Goal: Task Accomplishment & Management: Use online tool/utility

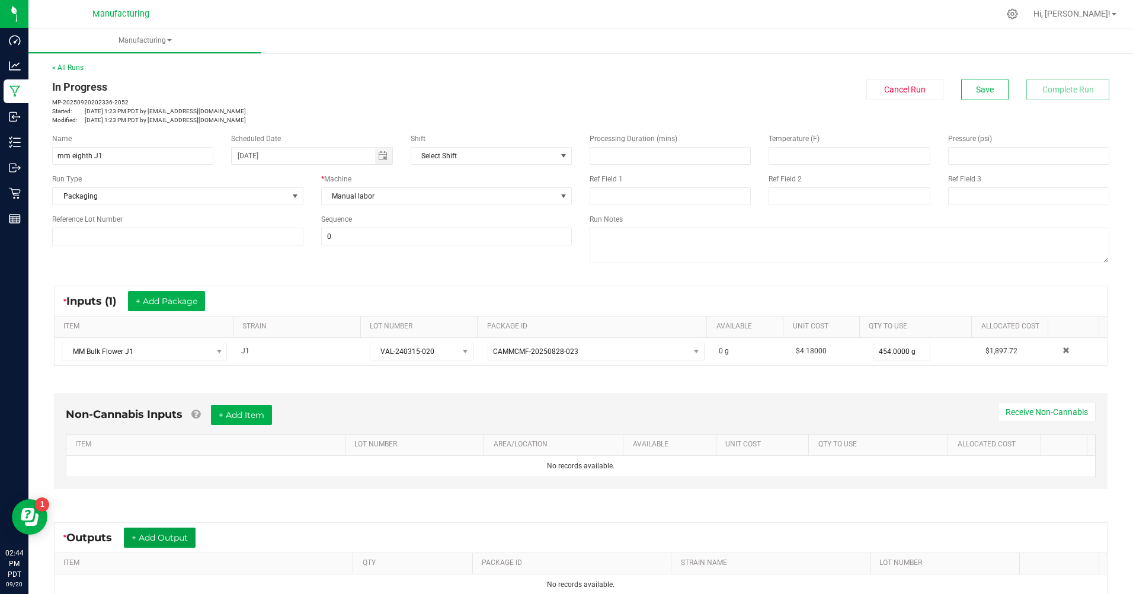
click at [182, 530] on button "+ Add Output" at bounding box center [160, 537] width 72 height 20
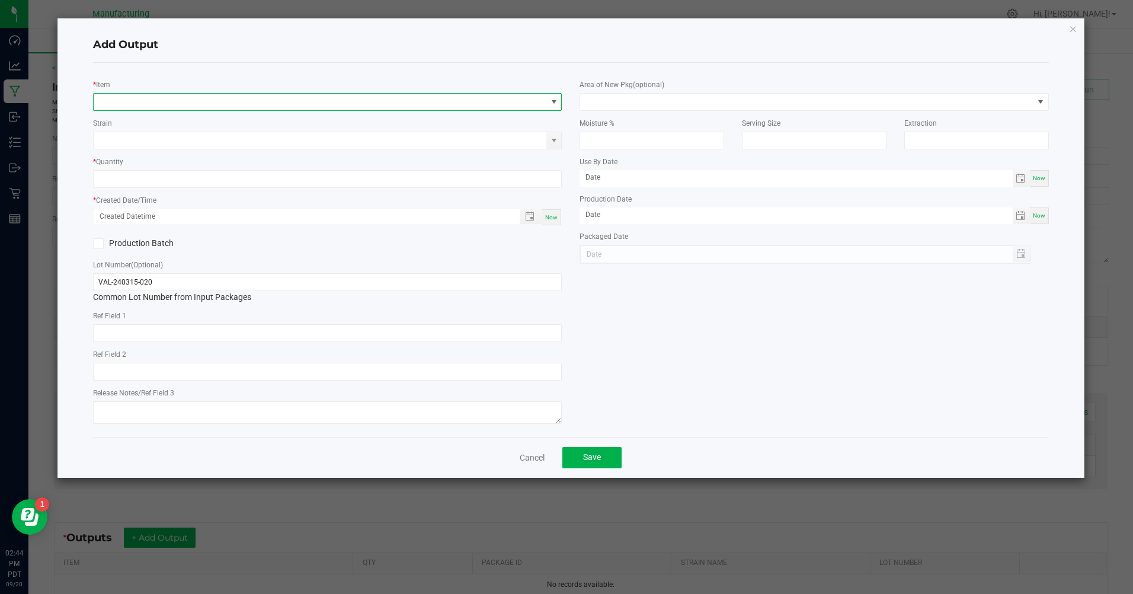
click at [325, 98] on span "NO DATA FOUND" at bounding box center [320, 102] width 453 height 17
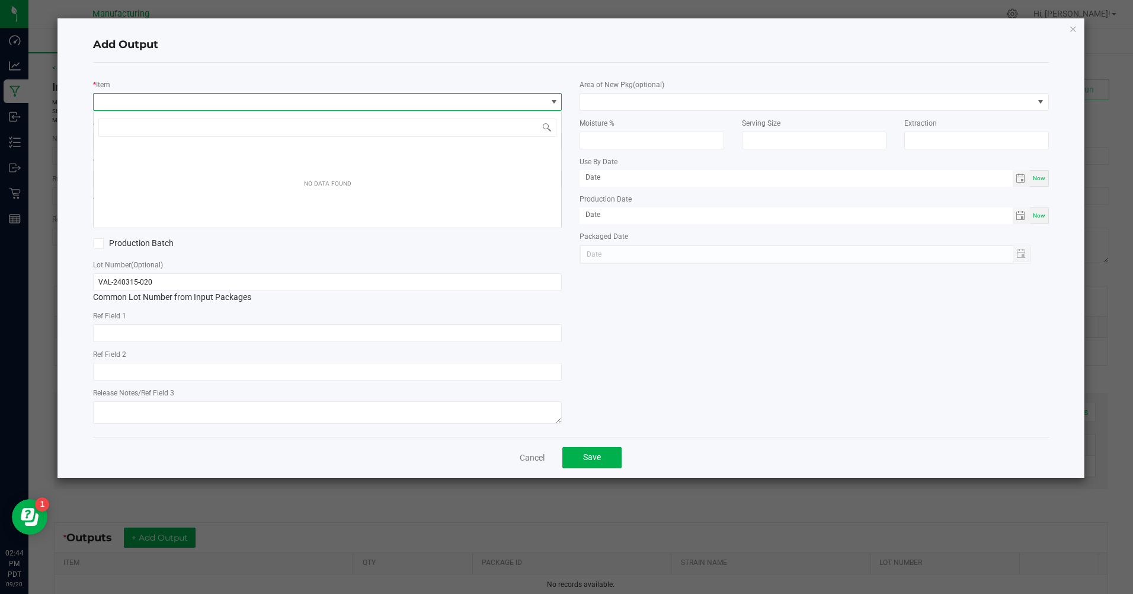
scroll to position [18, 469]
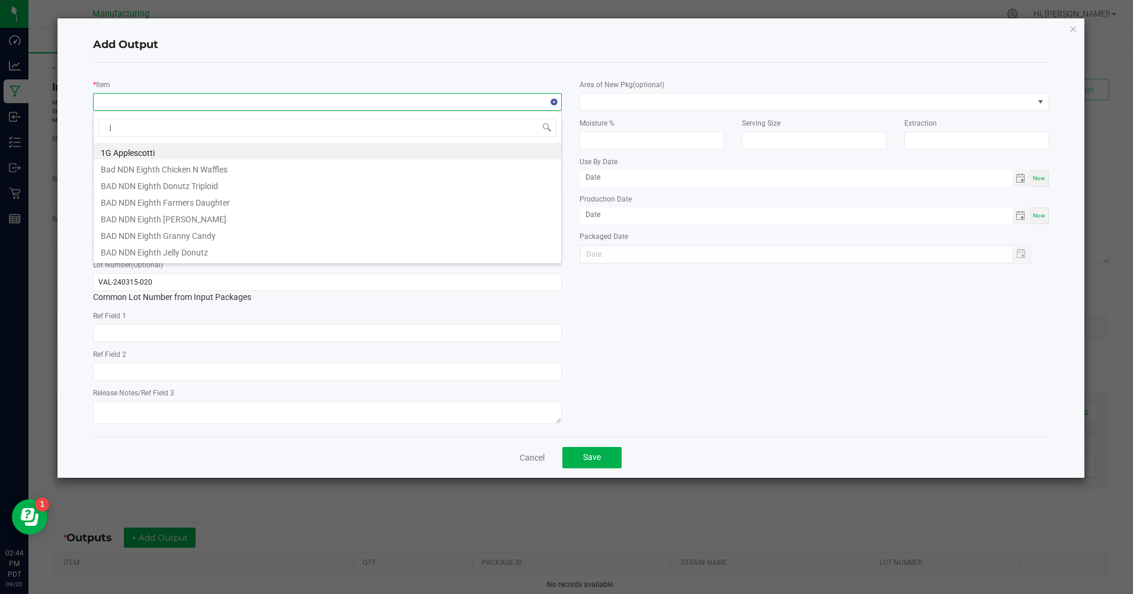
type input "j1"
click at [122, 235] on li "MM Eighth J1" at bounding box center [327, 234] width 467 height 17
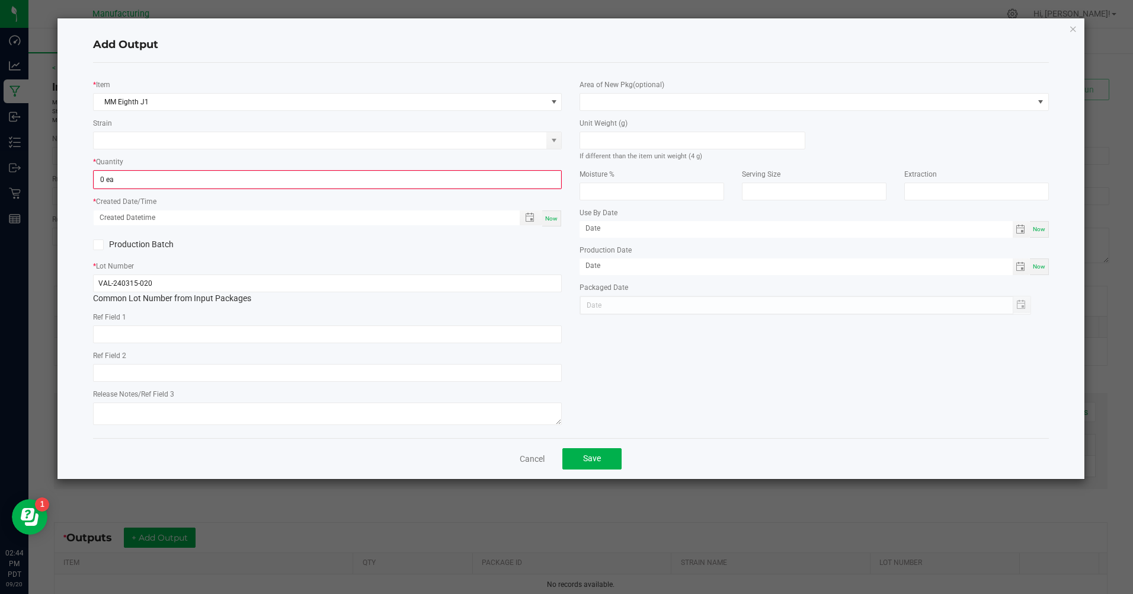
click at [209, 174] on div "* Quantity 0 ea" at bounding box center [327, 172] width 469 height 34
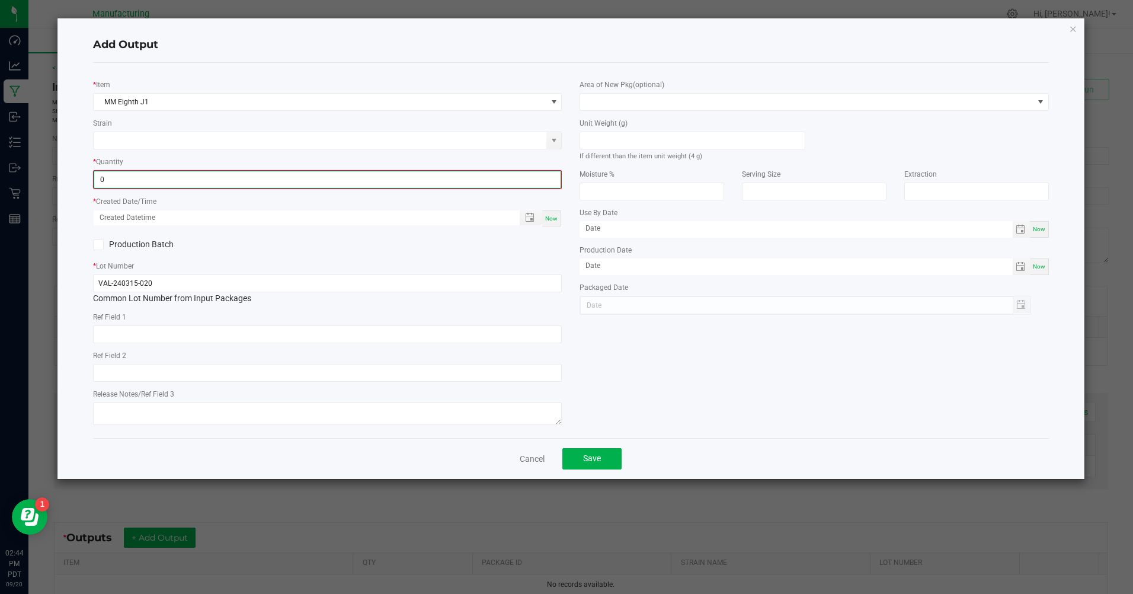
click at [209, 174] on input "0" at bounding box center [327, 179] width 466 height 17
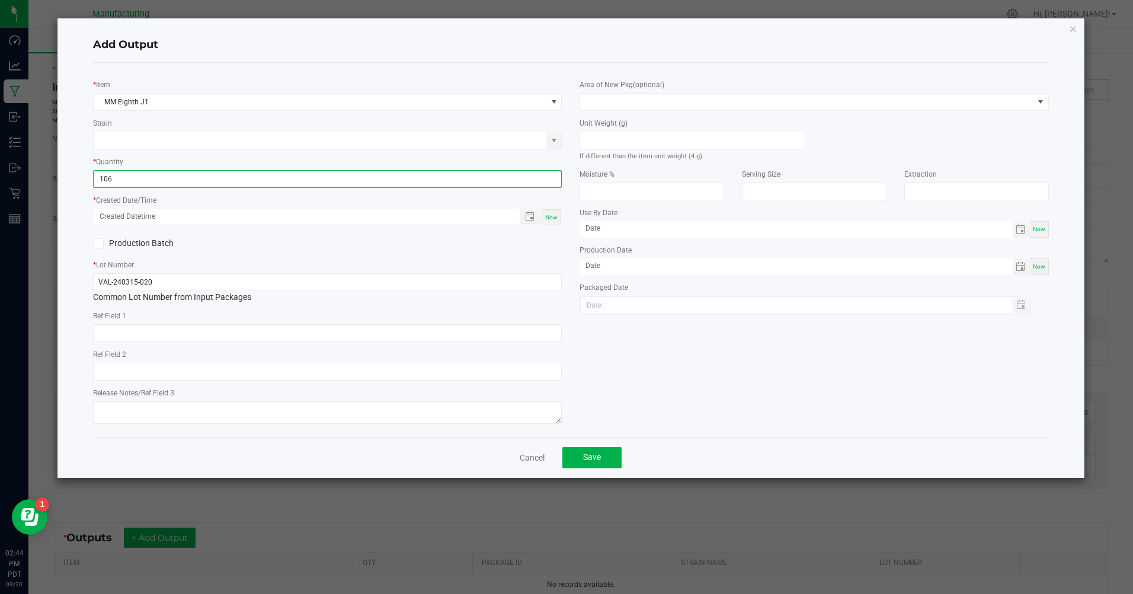
type input "106 ea"
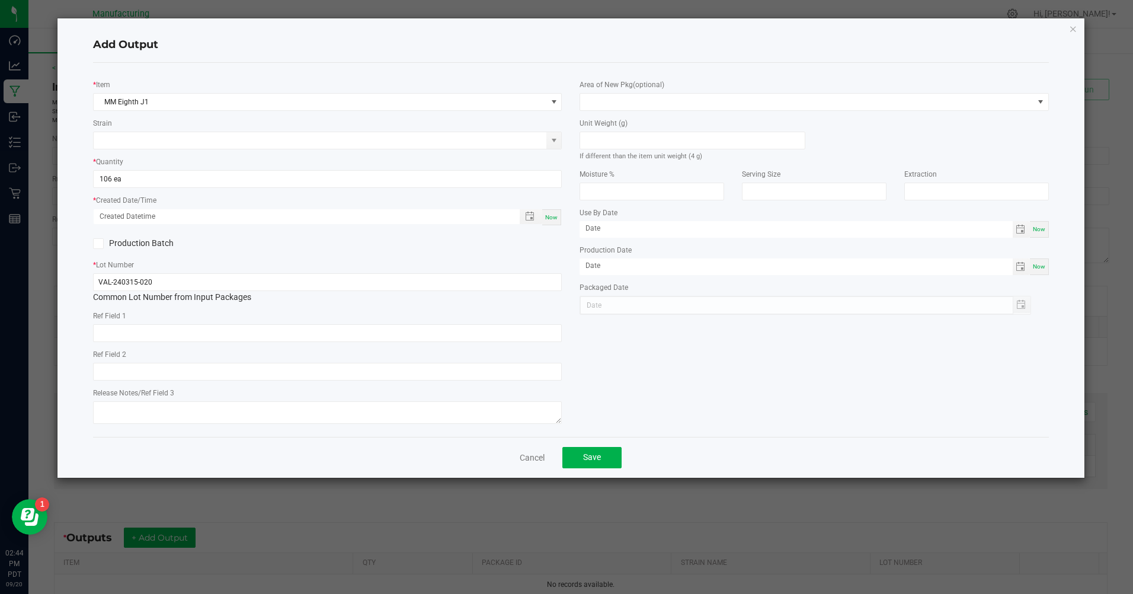
click at [553, 218] on span "Now" at bounding box center [551, 217] width 12 height 7
type input "[DATE] 2:44 PM"
type input "[DATE]"
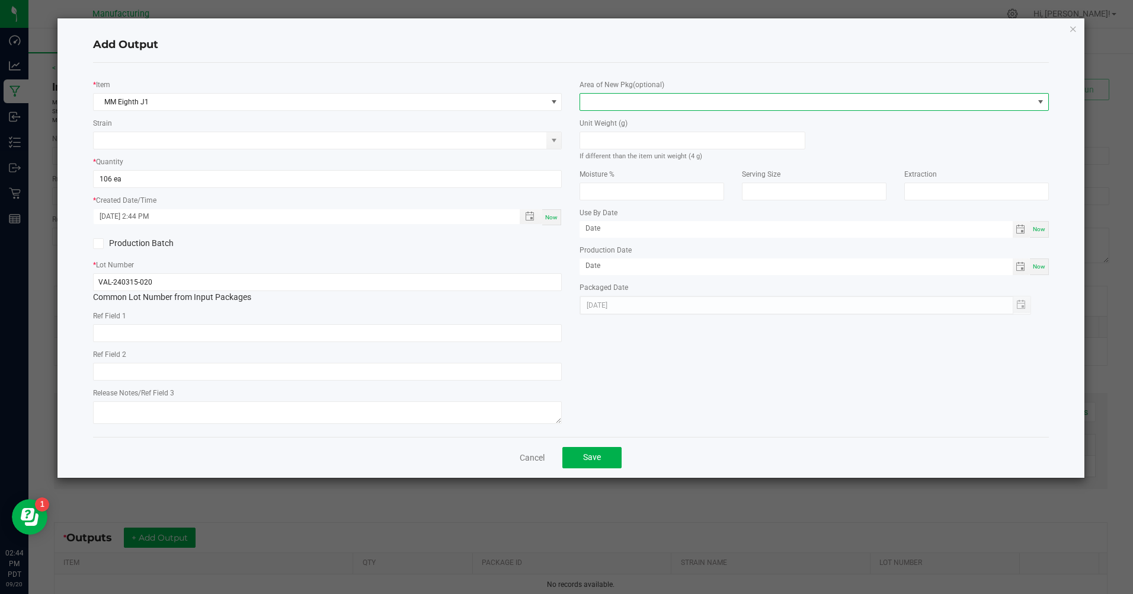
click at [781, 98] on span at bounding box center [806, 102] width 453 height 17
click at [627, 252] on li "Inventory Room" at bounding box center [814, 253] width 467 height 20
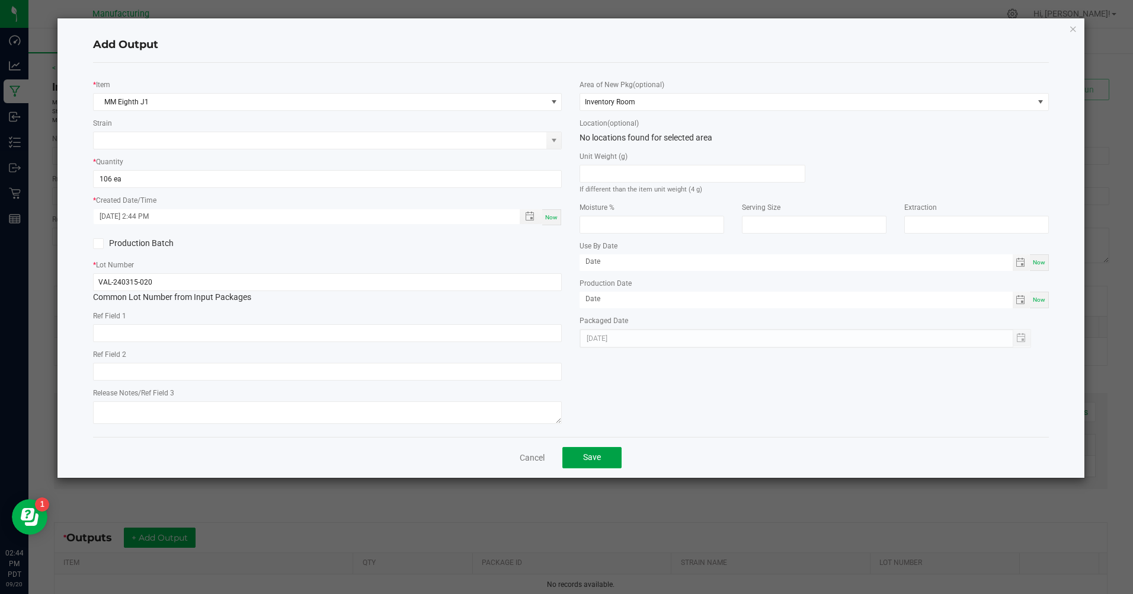
click at [597, 457] on span "Save" at bounding box center [592, 456] width 18 height 9
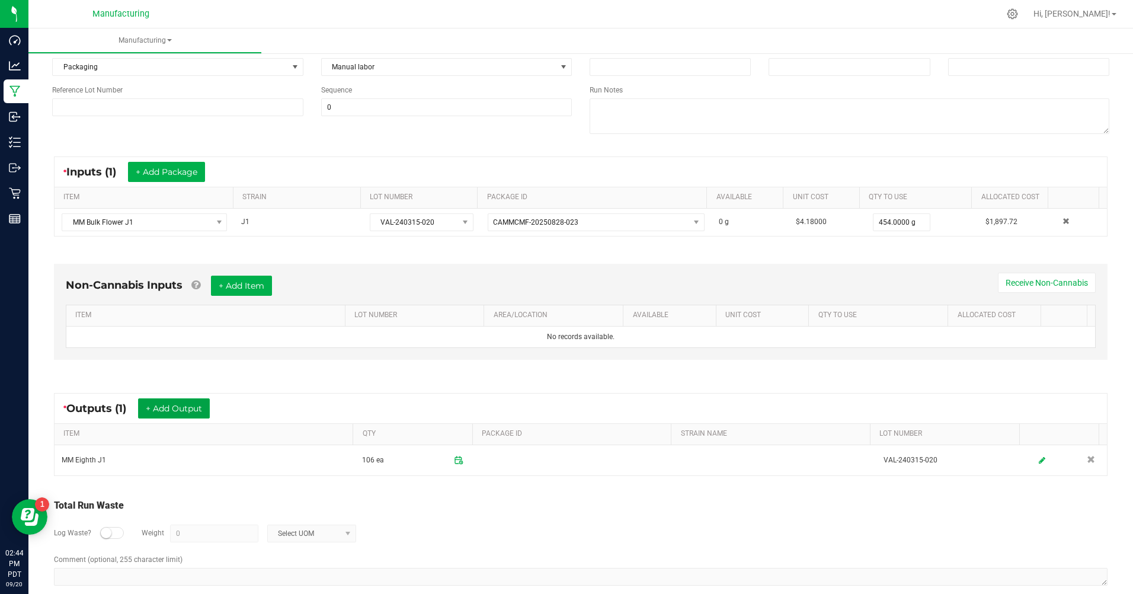
scroll to position [146, 0]
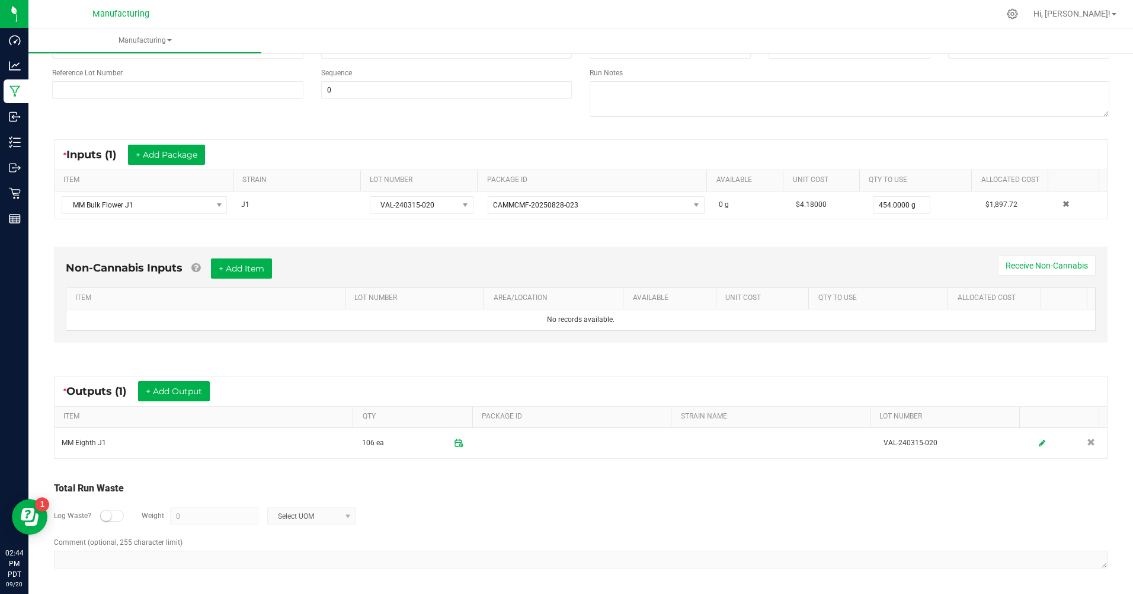
click at [121, 515] on div at bounding box center [112, 515] width 24 height 12
click at [182, 520] on input "0" at bounding box center [214, 516] width 87 height 17
click at [298, 513] on span "Select UOM" at bounding box center [304, 516] width 73 height 17
click at [293, 411] on li "Gram" at bounding box center [310, 413] width 88 height 17
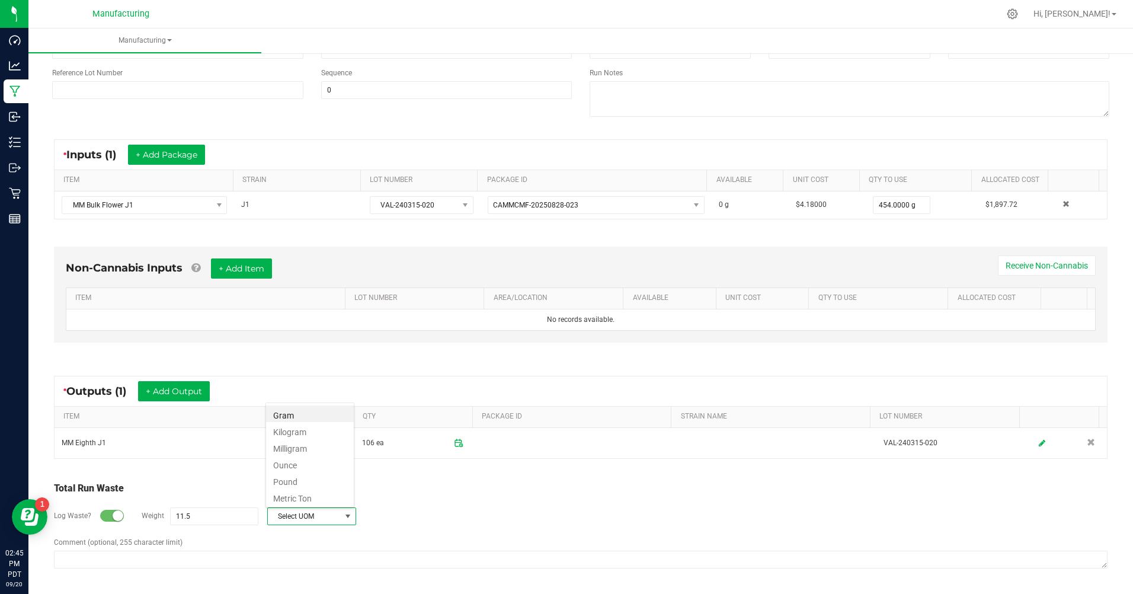
type input "11.5 g"
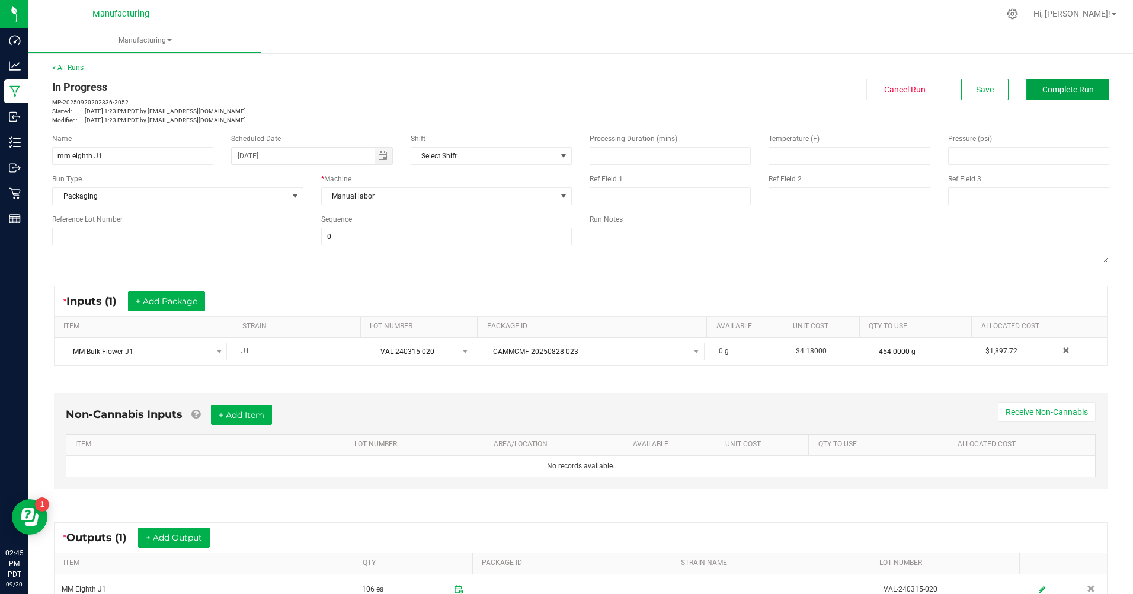
click at [1043, 91] on span "Complete Run" at bounding box center [1068, 89] width 52 height 9
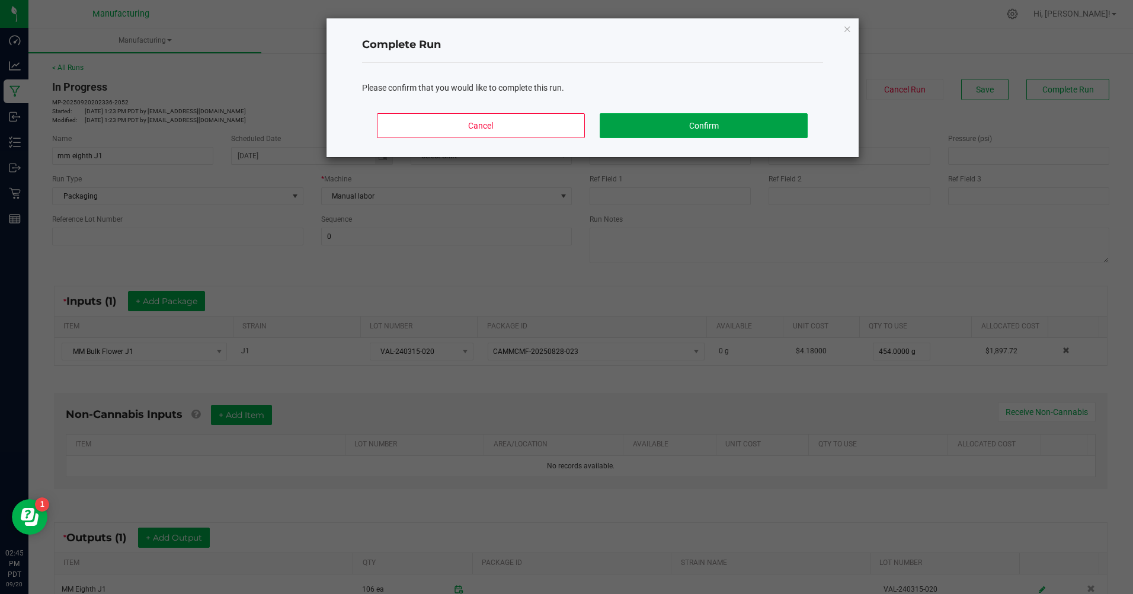
click at [695, 124] on button "Confirm" at bounding box center [702, 125] width 207 height 25
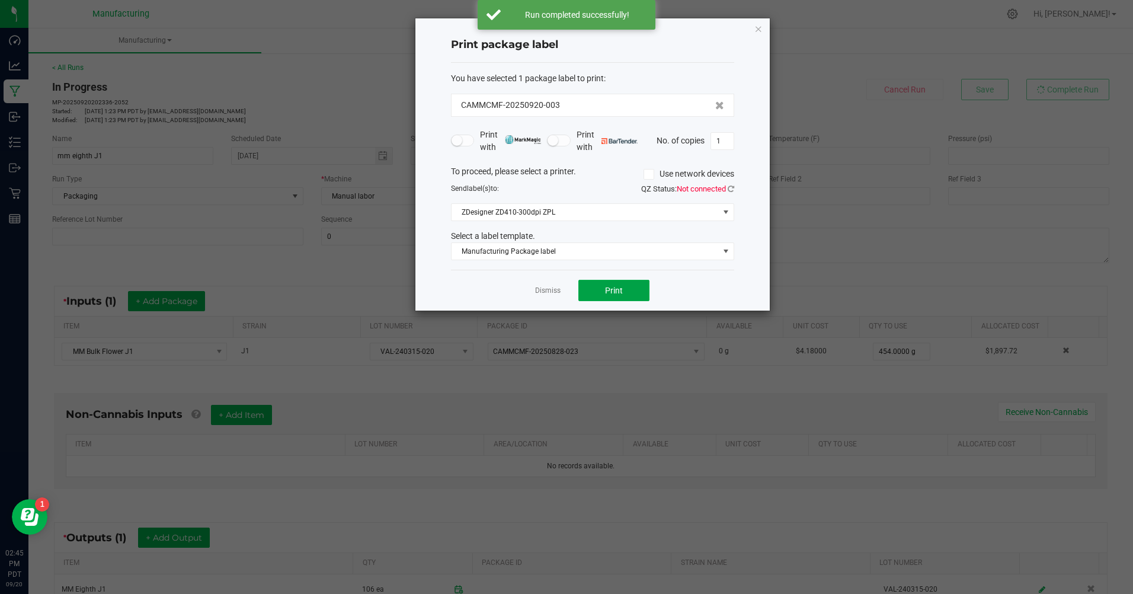
click at [620, 294] on span "Print" at bounding box center [614, 290] width 18 height 9
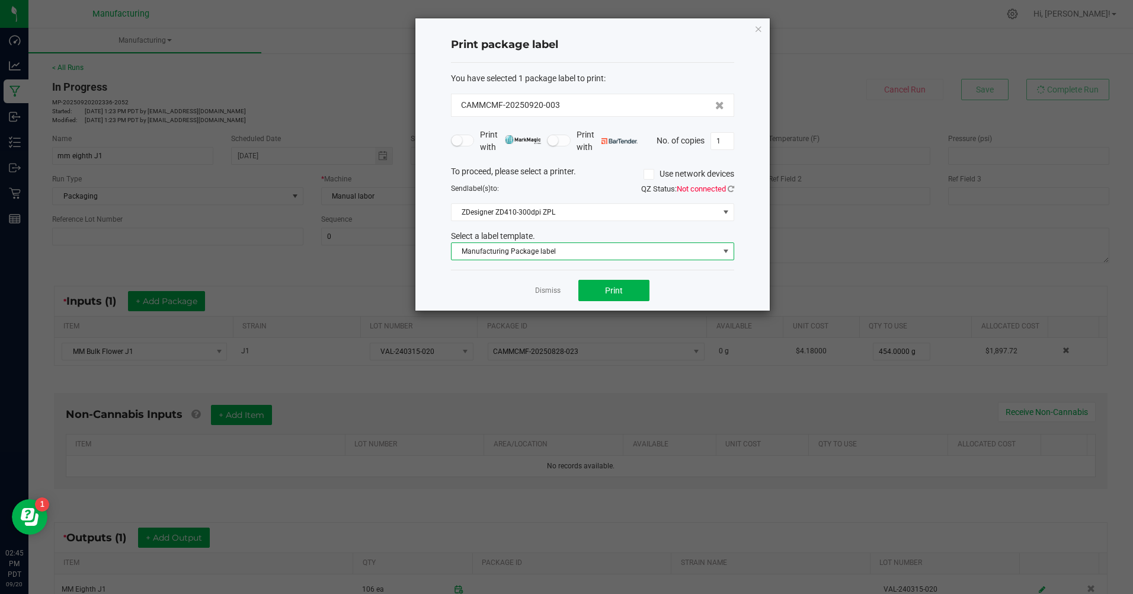
click at [699, 258] on span "Manufacturing Package label" at bounding box center [584, 251] width 267 height 17
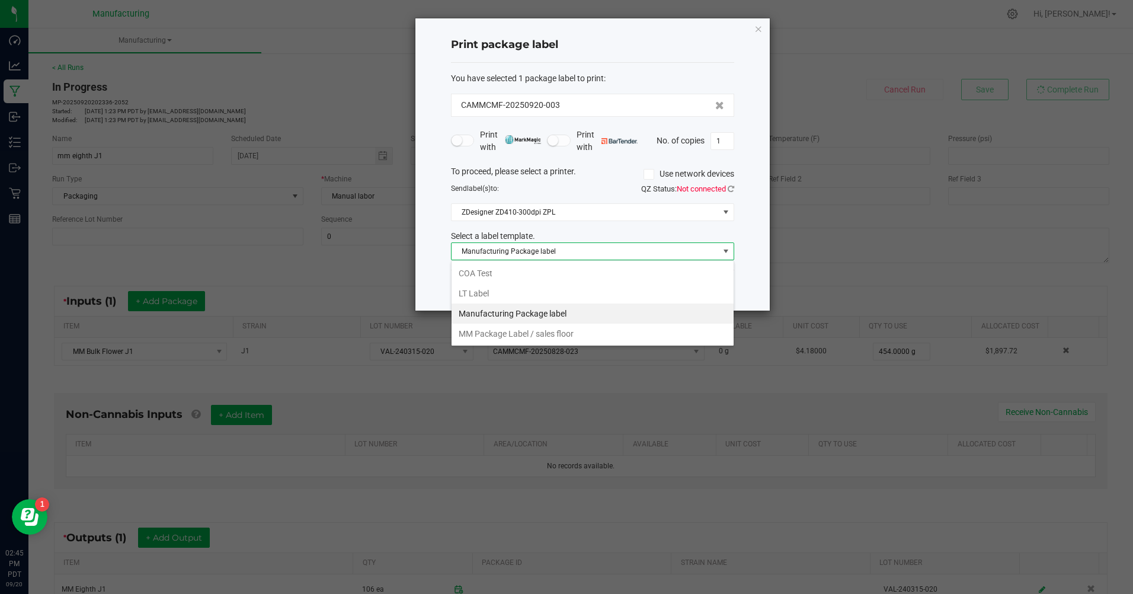
scroll to position [18, 283]
click at [541, 332] on li "MM Package Label / sales floor" at bounding box center [592, 333] width 282 height 20
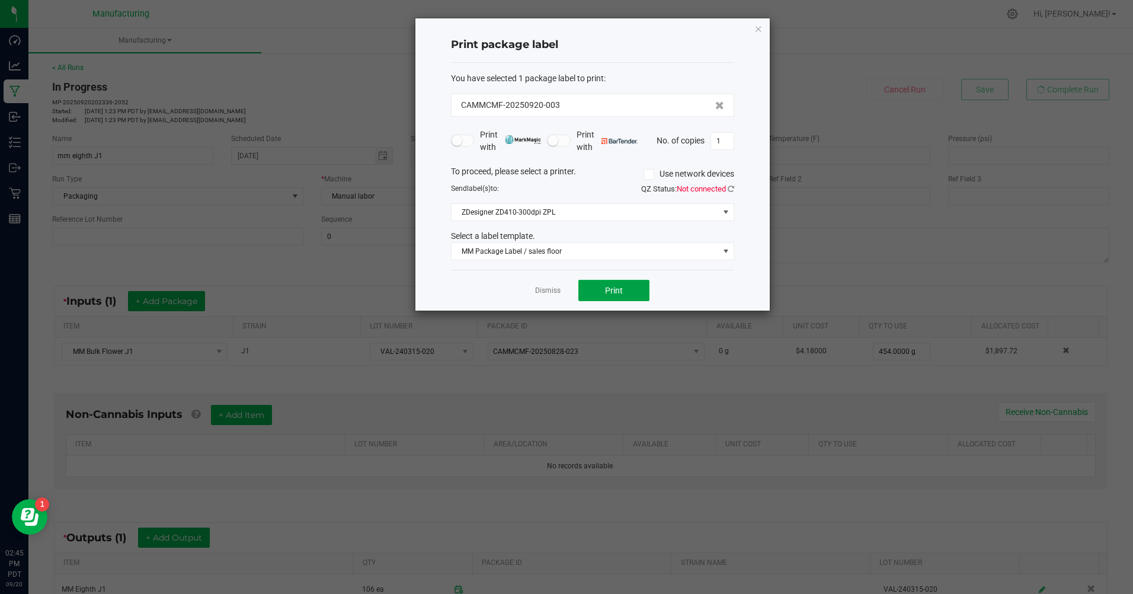
click at [635, 293] on button "Print" at bounding box center [613, 290] width 71 height 21
click at [722, 137] on input "1" at bounding box center [722, 141] width 23 height 17
type input "106"
click at [678, 275] on div "Dismiss Print" at bounding box center [592, 290] width 283 height 41
click at [583, 293] on button "Print" at bounding box center [613, 290] width 71 height 21
